Goal: Transaction & Acquisition: Purchase product/service

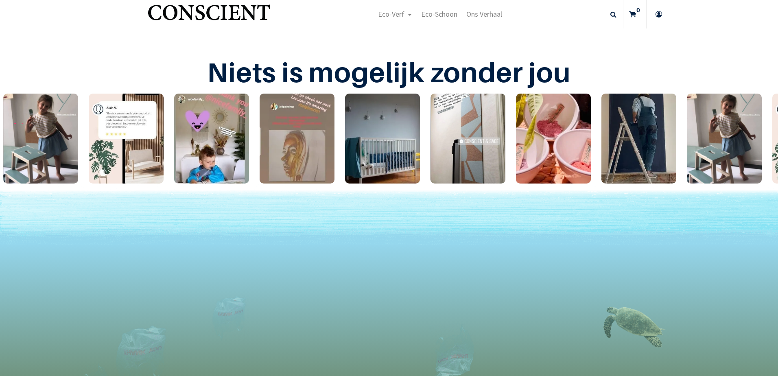
scroll to position [1548, 0]
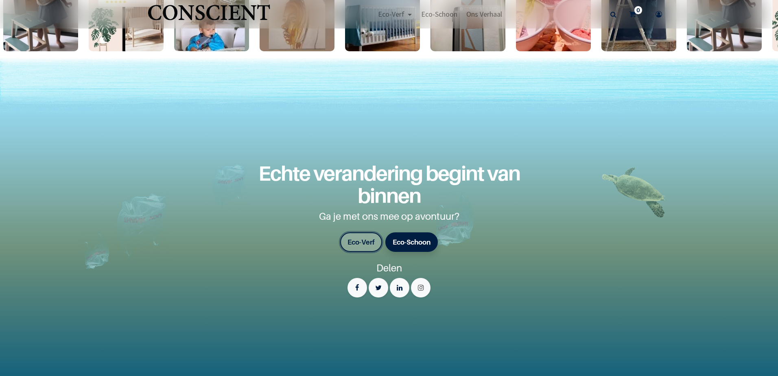
click at [362, 241] on font "Eco-Verf" at bounding box center [361, 242] width 27 height 8
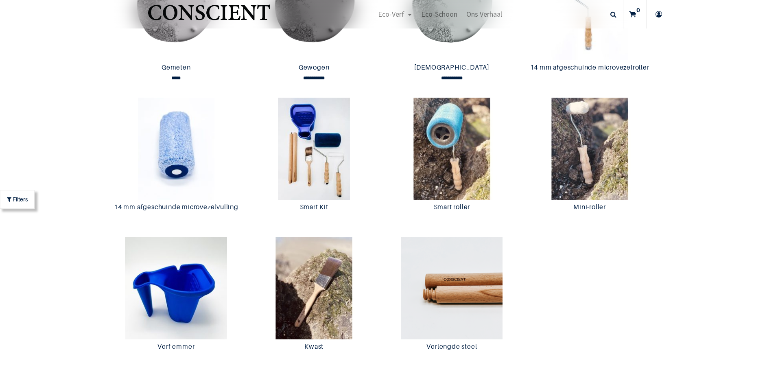
scroll to position [1424, 0]
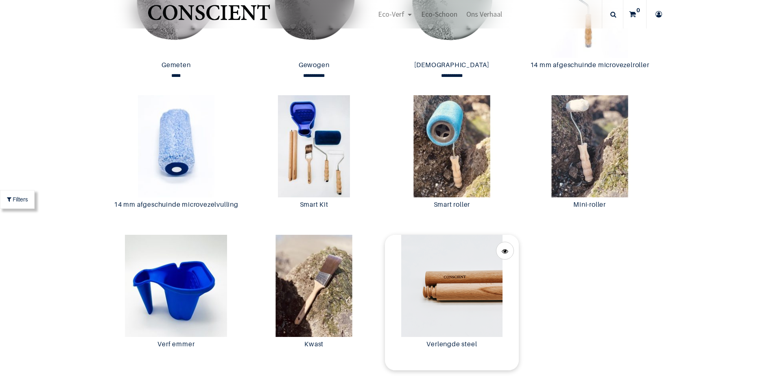
click at [466, 298] on img at bounding box center [452, 286] width 134 height 102
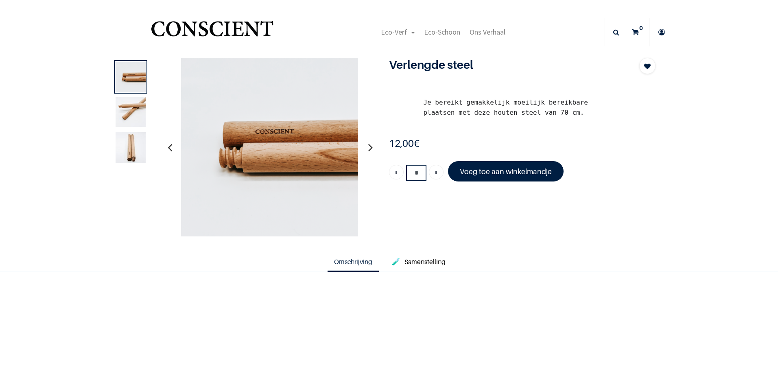
click at [129, 155] on img at bounding box center [131, 148] width 30 height 32
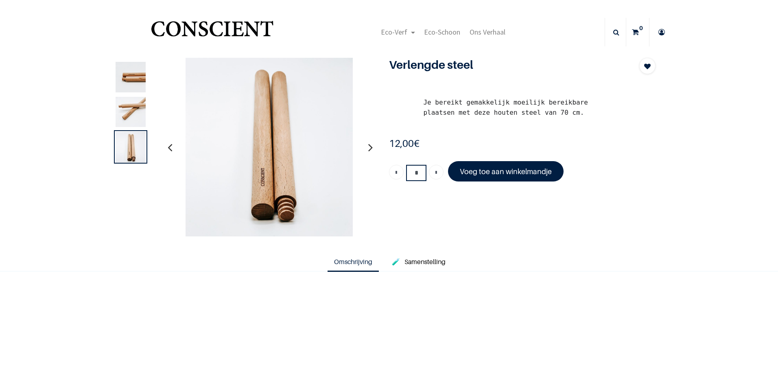
click at [129, 110] on img at bounding box center [131, 112] width 30 height 30
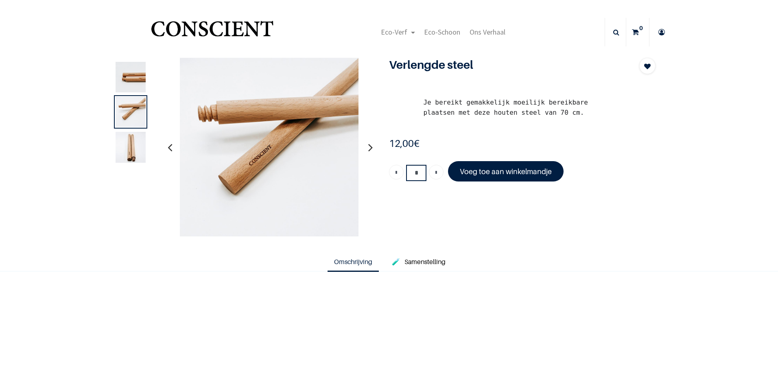
click at [123, 83] on img at bounding box center [131, 77] width 30 height 31
